Goal: Information Seeking & Learning: Learn about a topic

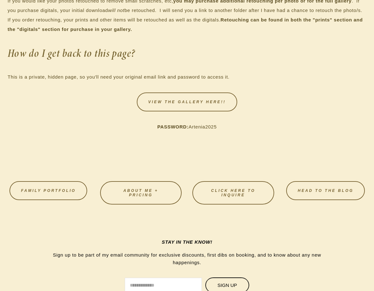
scroll to position [1263, 0]
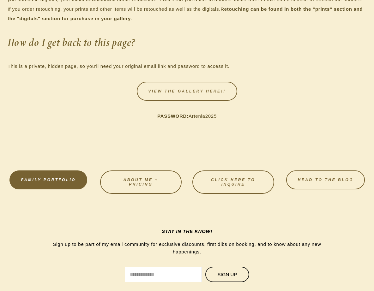
click at [64, 189] on link "FAMILY PORTFOLIO" at bounding box center [48, 180] width 78 height 19
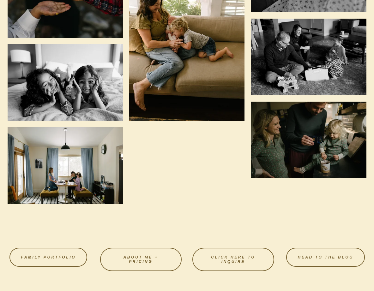
scroll to position [2210, 0]
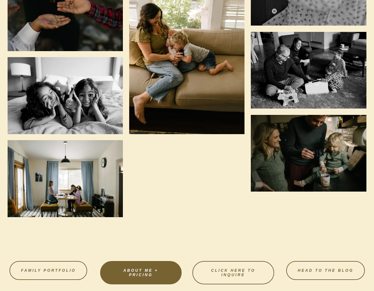
click at [137, 265] on link "About Me + Pricing" at bounding box center [141, 272] width 82 height 23
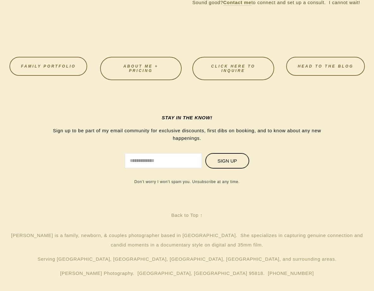
scroll to position [822, 0]
